Goal: Transaction & Acquisition: Book appointment/travel/reservation

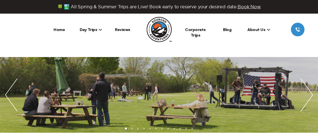
click at [99, 117] on ul at bounding box center [159, 94] width 318 height 75
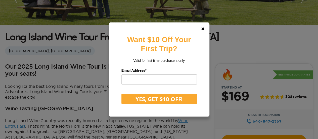
scroll to position [113, 0]
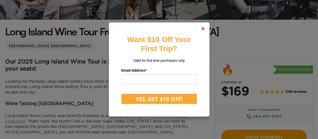
click at [207, 26] on link at bounding box center [203, 29] width 12 height 12
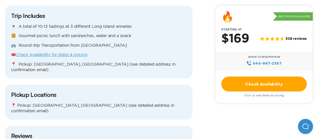
scroll to position [483, 0]
click at [78, 48] on div "🍷 A total of 10-12 tastings at 3 different Long Island wineries 🍔 Gourmet picni…" at bounding box center [98, 48] width 175 height 49
click at [68, 52] on link "Check Availability for dates & pricing" at bounding box center [51, 54] width 71 height 5
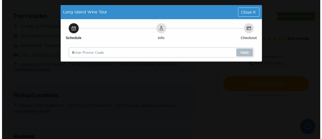
scroll to position [0, 0]
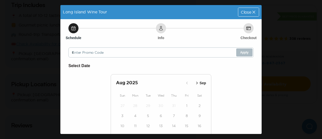
click at [195, 83] on icon "button" at bounding box center [196, 82] width 5 height 5
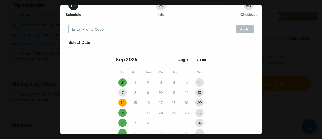
scroll to position [23, 0]
click at [121, 100] on time "14" at bounding box center [123, 102] width 4 height 5
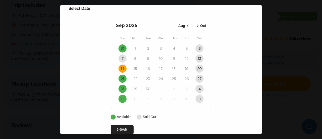
scroll to position [67, 0]
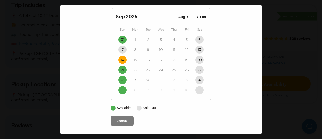
click at [122, 119] on button "9:00AM" at bounding box center [122, 120] width 23 height 10
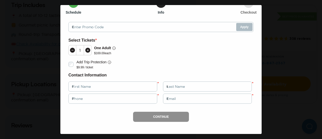
scroll to position [0, 0]
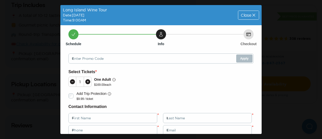
click at [88, 79] on icon at bounding box center [88, 81] width 6 height 6
